Goal: Browse casually

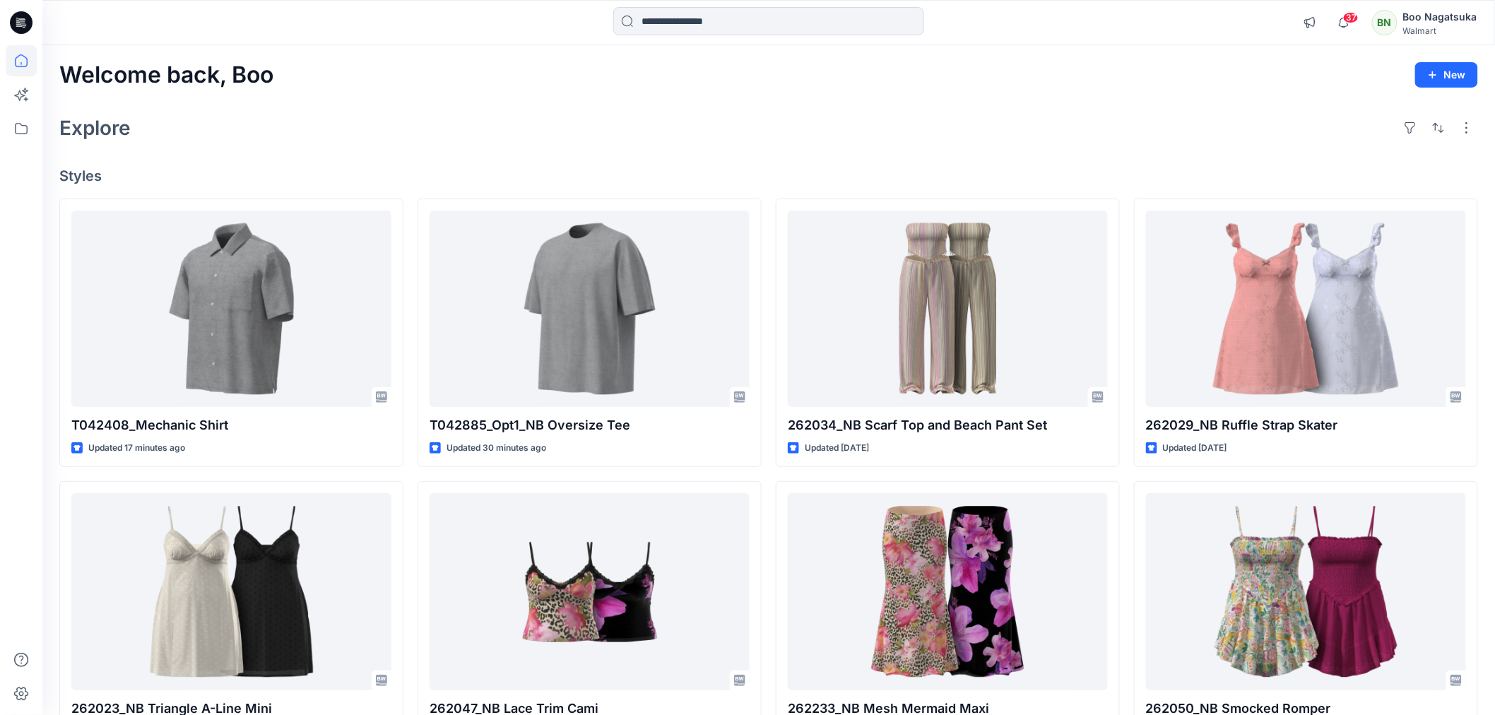
click at [24, 60] on icon at bounding box center [21, 60] width 31 height 31
click at [904, 127] on div "Explore" at bounding box center [768, 128] width 1419 height 34
